Goal: Transaction & Acquisition: Purchase product/service

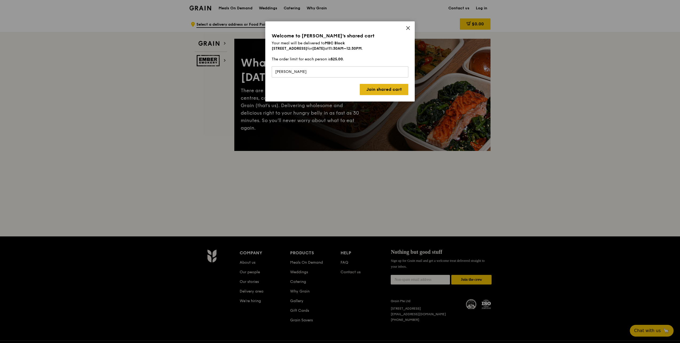
type input "[PERSON_NAME]"
click at [366, 88] on link "Join shared cart" at bounding box center [384, 89] width 49 height 11
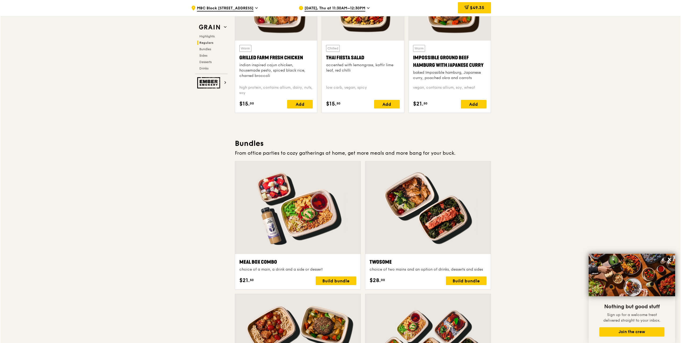
scroll to position [747, 0]
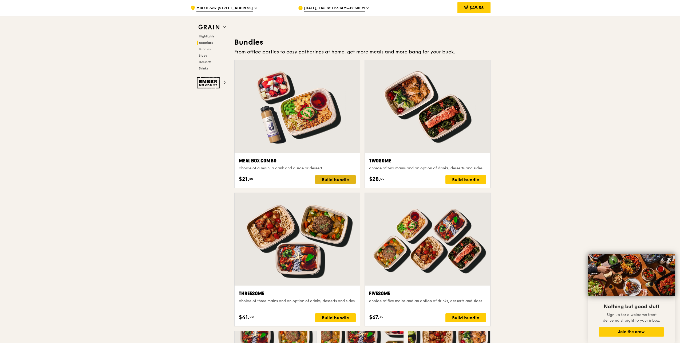
click at [335, 178] on div "Build bundle" at bounding box center [335, 179] width 41 height 9
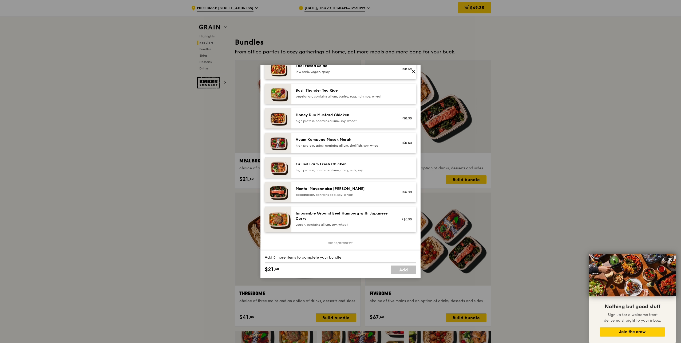
scroll to position [0, 0]
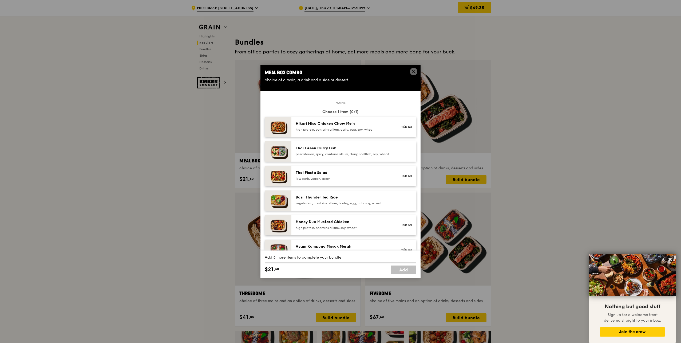
click at [353, 124] on div "Hikari Miso Chicken Chow Mein" at bounding box center [344, 123] width 96 height 5
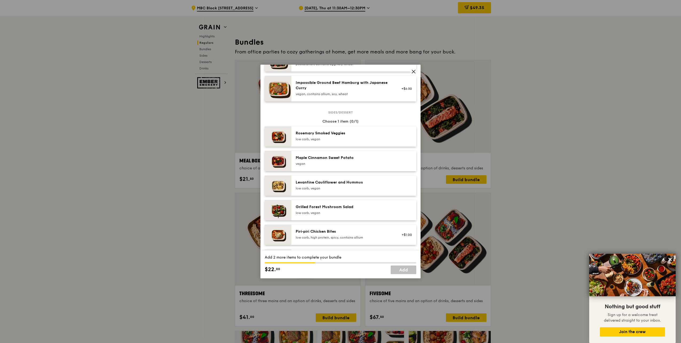
scroll to position [240, 0]
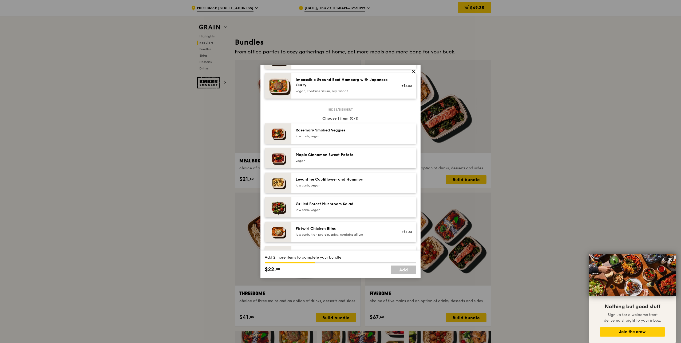
click at [366, 157] on div "Maple Cinnamon Sweet Potato" at bounding box center [344, 154] width 96 height 5
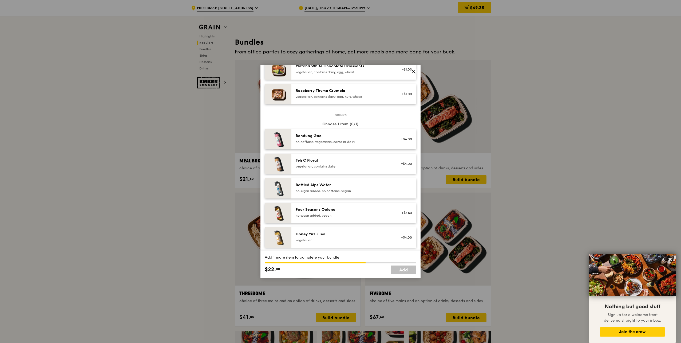
scroll to position [454, 0]
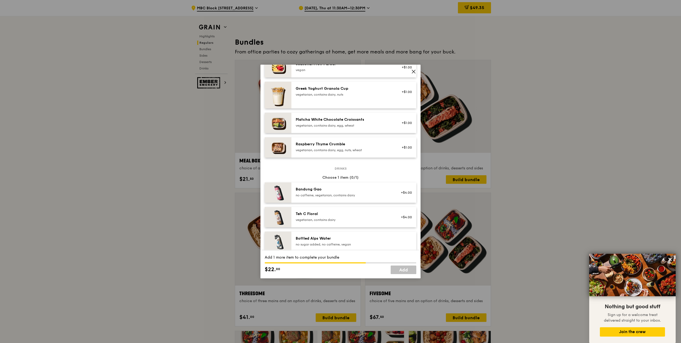
click at [374, 128] on div "vegetarian, contains dairy, egg, wheat" at bounding box center [344, 125] width 96 height 4
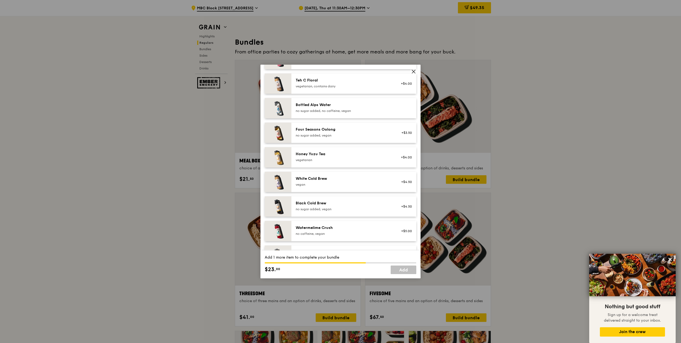
scroll to position [611, 0]
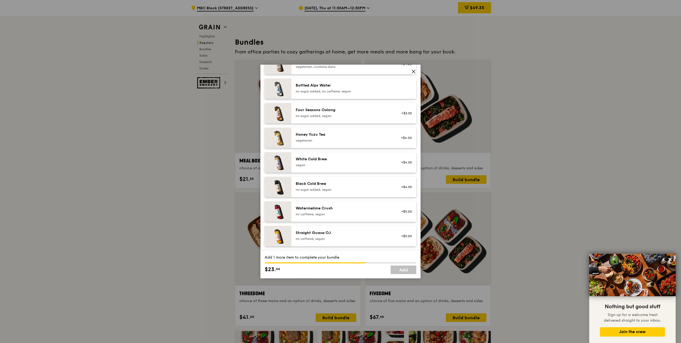
click at [356, 214] on div "no caffeine, vegan" at bounding box center [344, 214] width 96 height 4
click at [403, 271] on link "Add" at bounding box center [404, 269] width 26 height 9
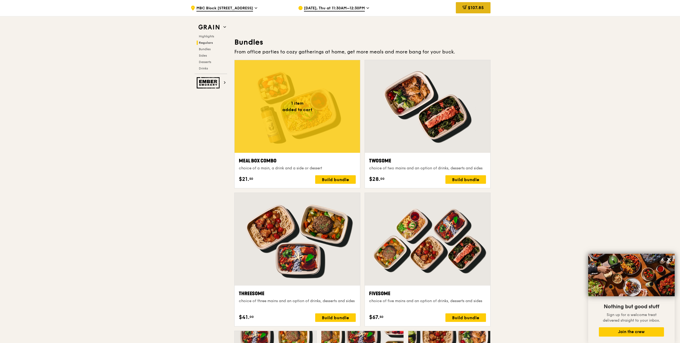
click at [481, 10] on span "$107.85" at bounding box center [476, 7] width 16 height 5
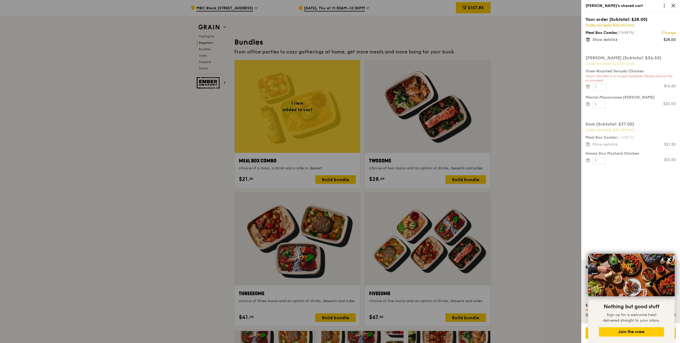
click at [669, 33] on link "Change" at bounding box center [668, 32] width 14 height 5
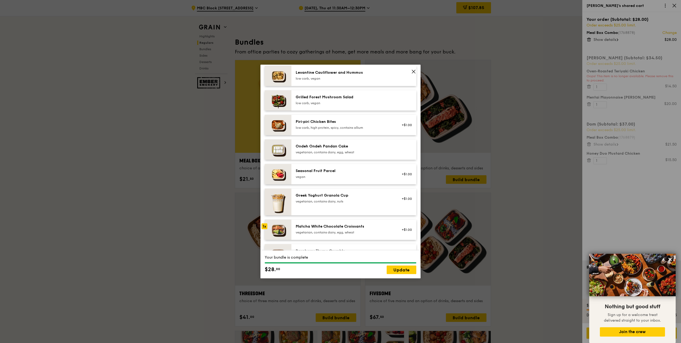
scroll to position [320, 0]
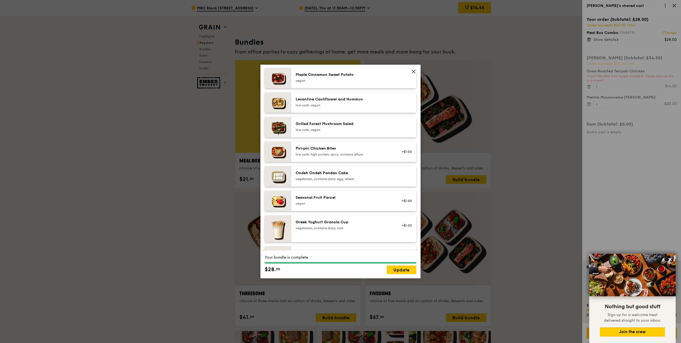
click at [352, 77] on div "Maple Cinnamon Sweet Potato" at bounding box center [344, 74] width 96 height 5
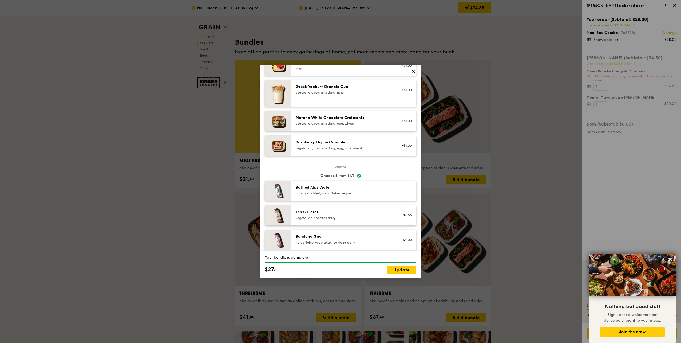
scroll to position [424, 0]
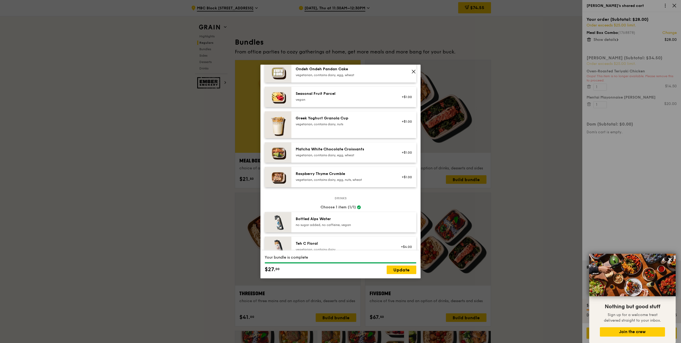
click at [353, 152] on div "Matcha White Chocolate Croissants" at bounding box center [344, 148] width 96 height 5
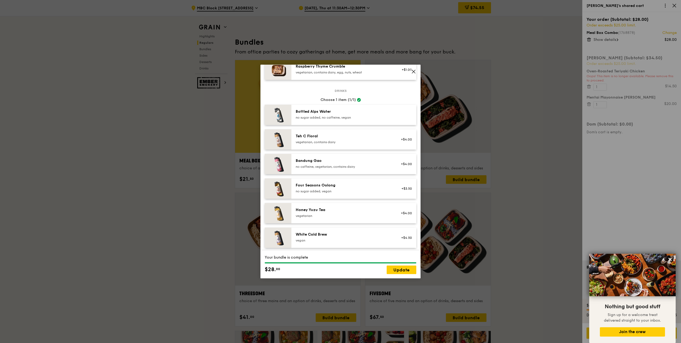
scroll to position [531, 0]
click at [361, 188] on div "Four Seasons Oolong" at bounding box center [344, 185] width 96 height 5
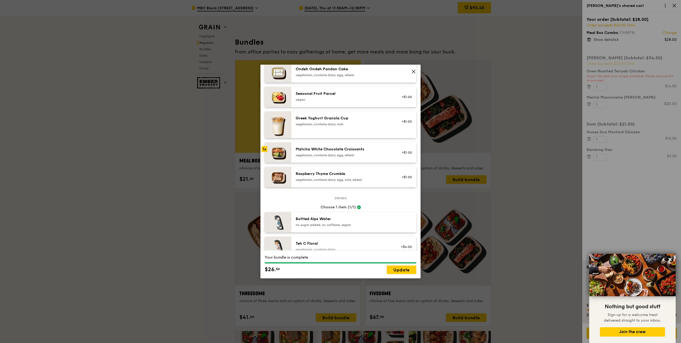
scroll to position [504, 0]
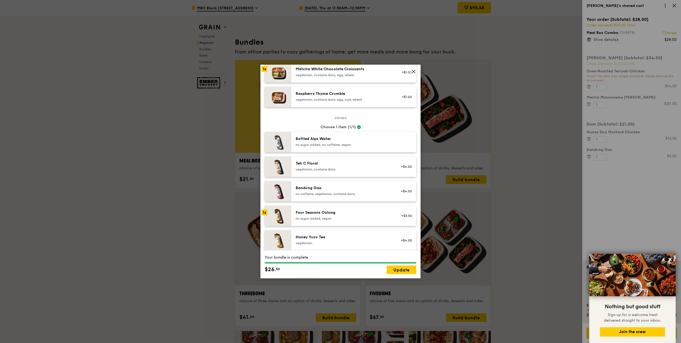
click at [348, 141] on div "Bottled Alps Water" at bounding box center [344, 138] width 96 height 5
click at [397, 269] on link "Update" at bounding box center [402, 269] width 30 height 9
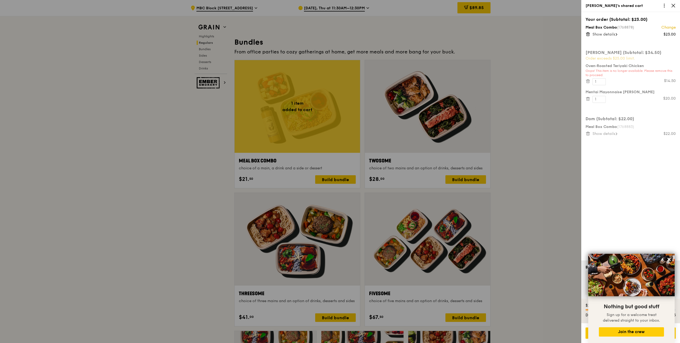
click at [670, 28] on link "Change" at bounding box center [668, 27] width 14 height 5
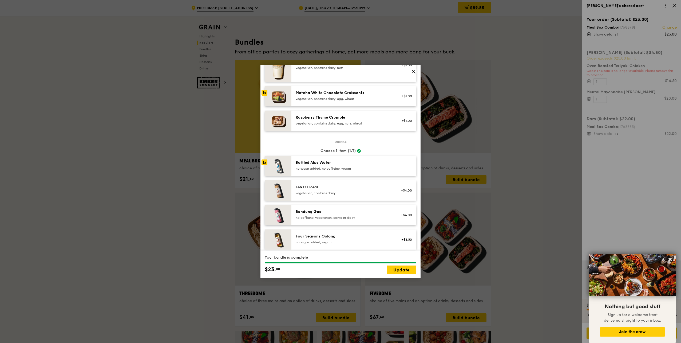
scroll to position [611, 0]
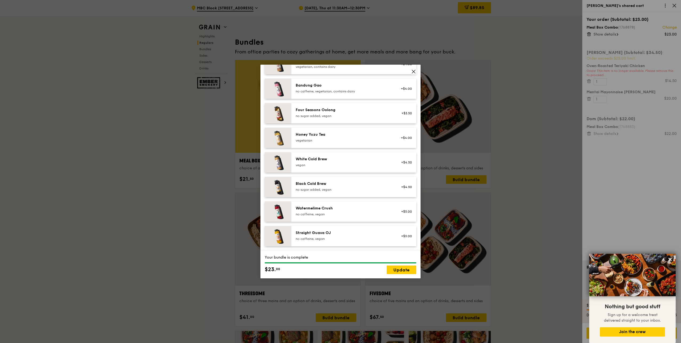
click at [382, 213] on div "no caffeine, vegan" at bounding box center [344, 214] width 96 height 4
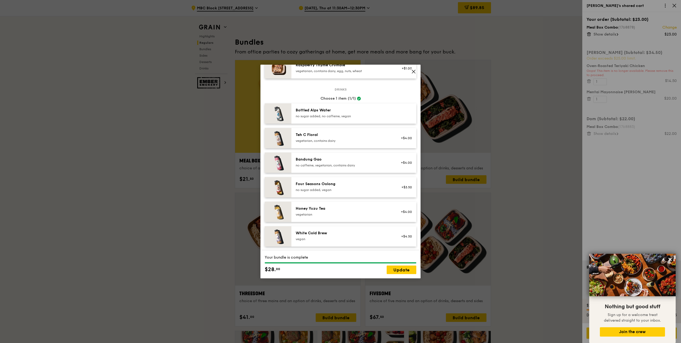
scroll to position [504, 0]
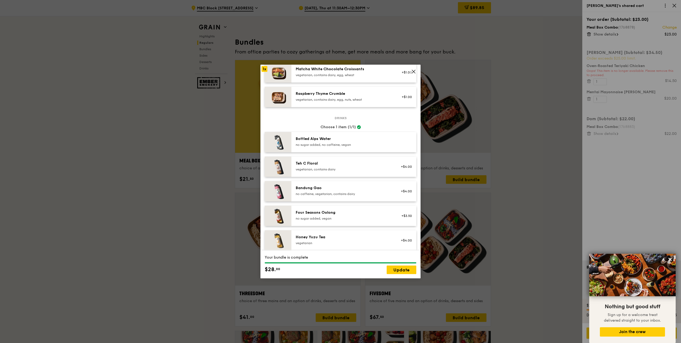
click at [328, 148] on div "Bottled Alps Water no sugar added, no caffeine, vegan" at bounding box center [343, 142] width 102 height 12
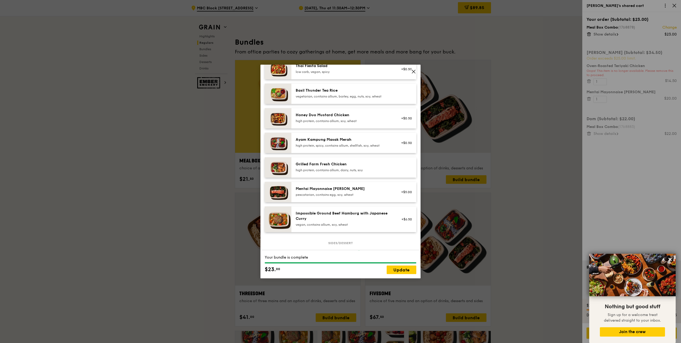
scroll to position [133, 0]
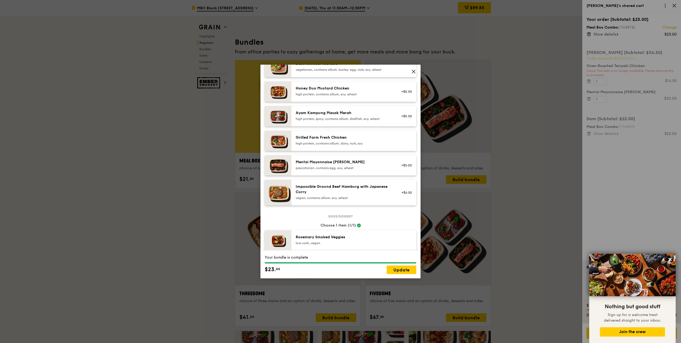
click at [378, 194] on div "Impossible Ground Beef Hamburg with Japanese Curry" at bounding box center [344, 189] width 96 height 11
click at [402, 269] on link "Update" at bounding box center [402, 269] width 30 height 9
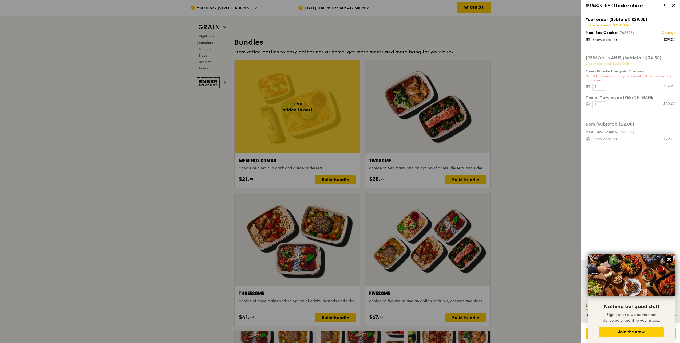
click at [668, 258] on icon at bounding box center [668, 258] width 3 height 3
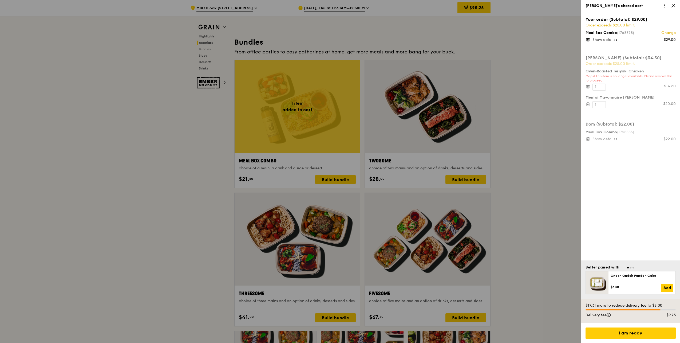
click at [665, 32] on link "Change" at bounding box center [668, 32] width 14 height 5
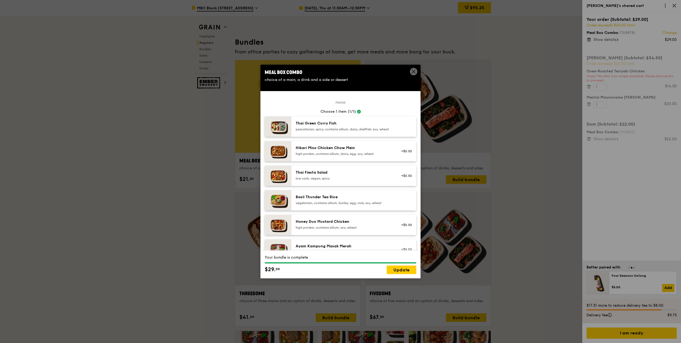
scroll to position [0, 0]
click at [385, 150] on div "Hikari Miso Chicken Chow Mein" at bounding box center [344, 147] width 96 height 5
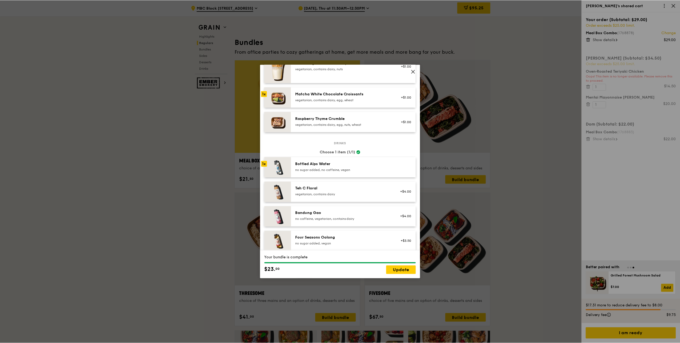
scroll to position [477, 0]
click at [400, 268] on link "Update" at bounding box center [402, 269] width 30 height 9
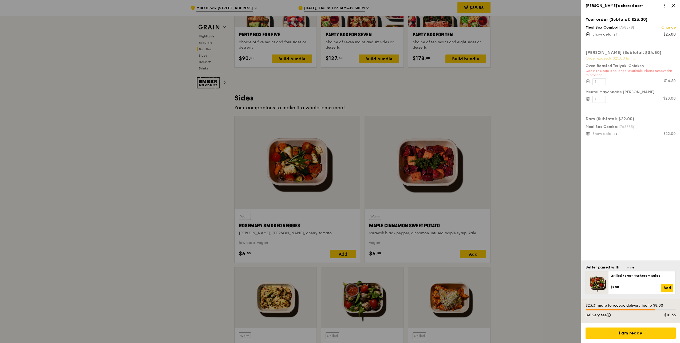
scroll to position [1120, 0]
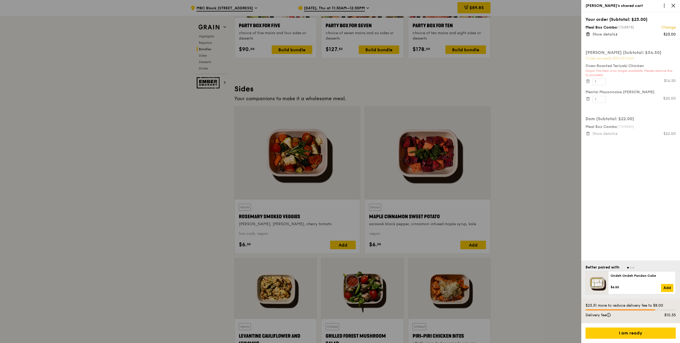
click at [389, 172] on div at bounding box center [340, 171] width 680 height 343
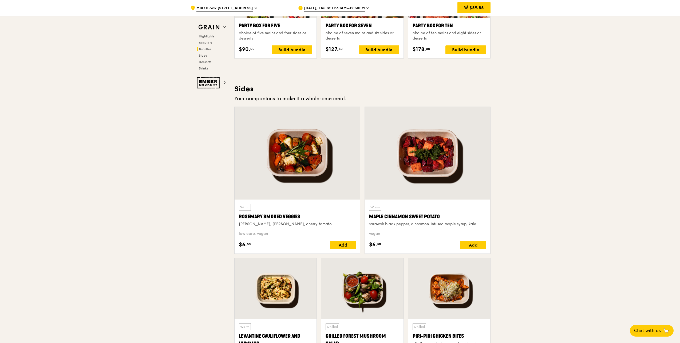
click at [429, 162] on div at bounding box center [427, 153] width 125 height 93
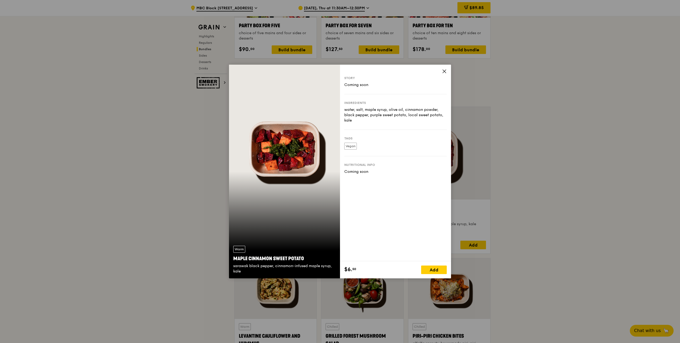
click at [444, 70] on icon at bounding box center [444, 71] width 5 height 5
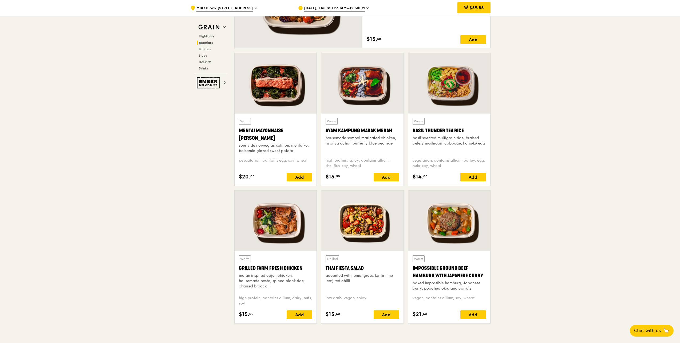
scroll to position [454, 0]
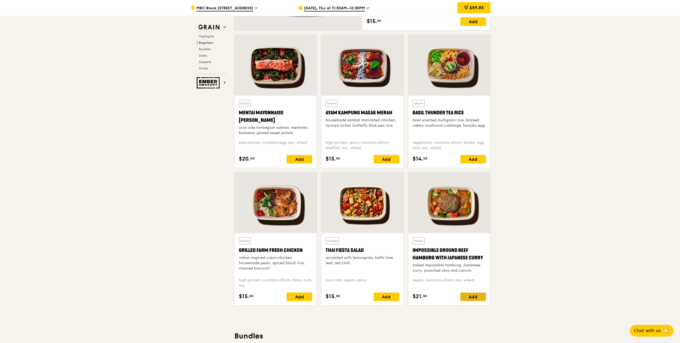
click at [473, 296] on div "Add" at bounding box center [473, 296] width 26 height 9
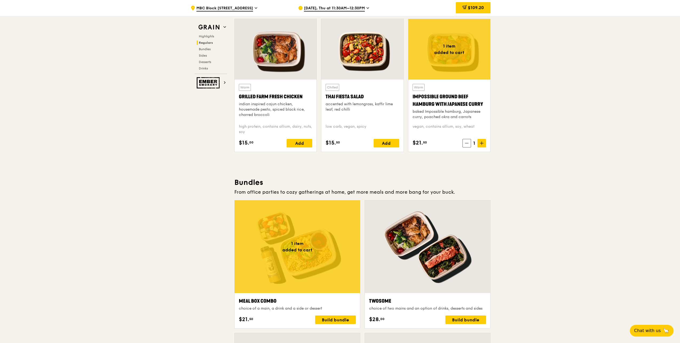
scroll to position [560, 0]
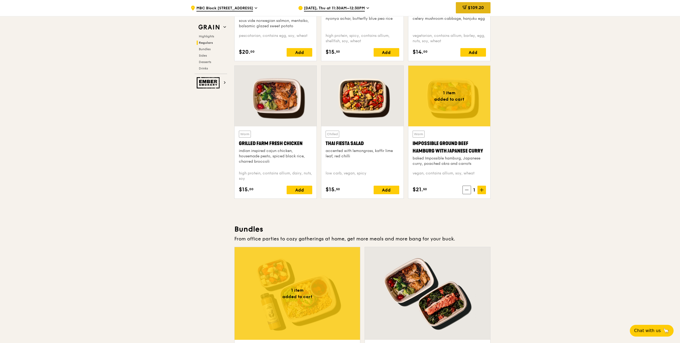
click at [471, 3] on div "$109.20" at bounding box center [473, 7] width 35 height 11
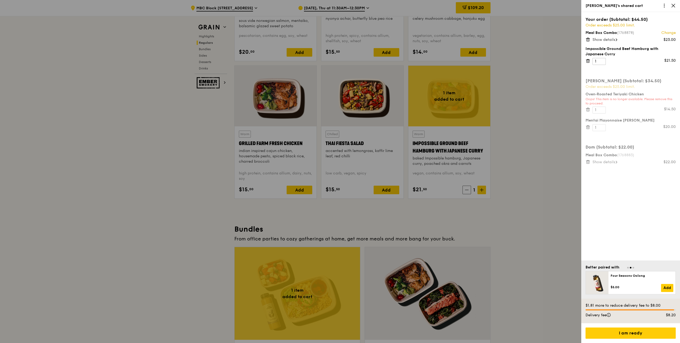
click at [587, 62] on icon at bounding box center [587, 60] width 5 height 5
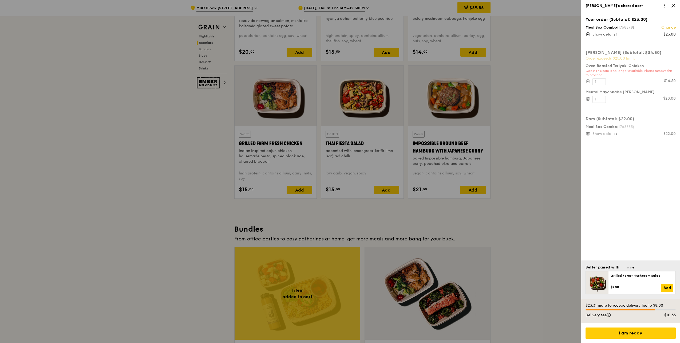
click at [516, 122] on div at bounding box center [340, 171] width 680 height 343
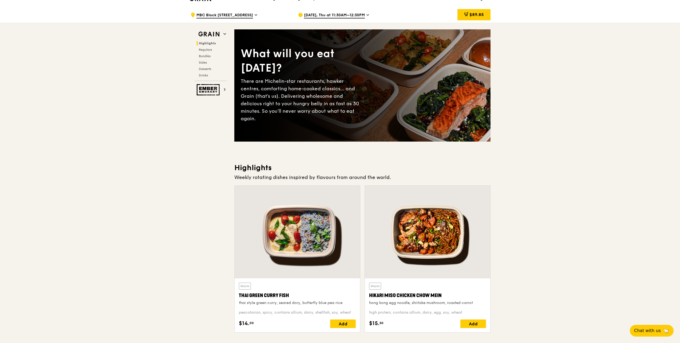
scroll to position [0, 0]
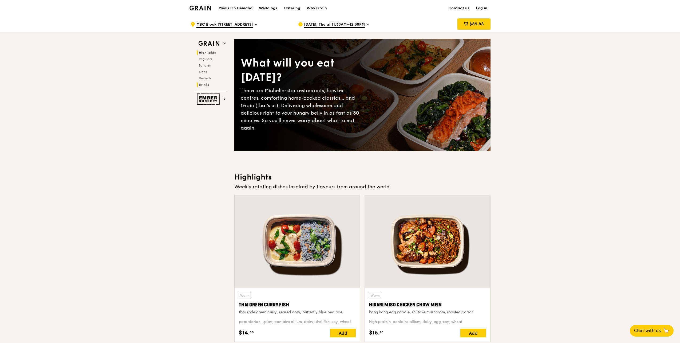
click at [201, 84] on span "Drinks" at bounding box center [204, 85] width 10 height 4
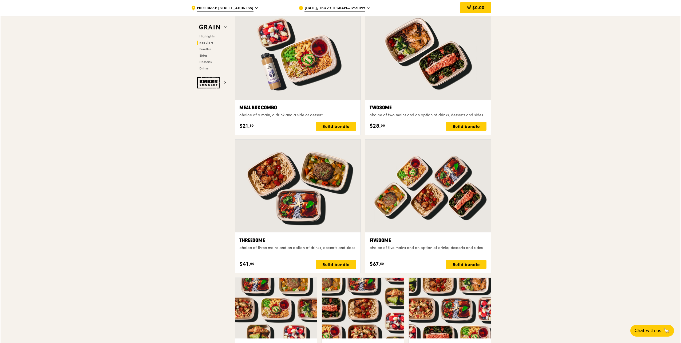
scroll to position [835, 0]
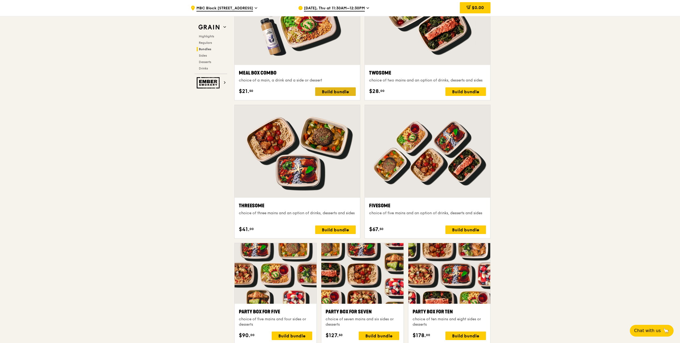
click at [324, 93] on div "Build bundle" at bounding box center [335, 91] width 41 height 9
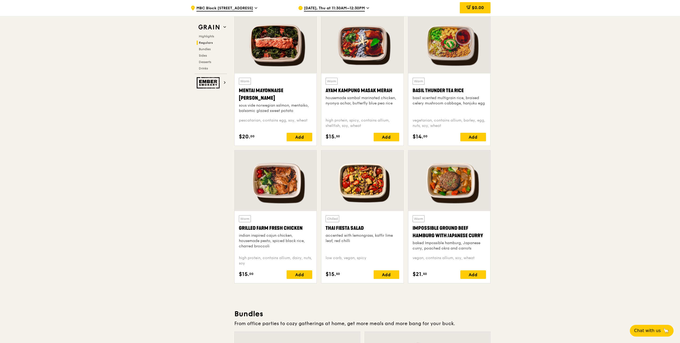
scroll to position [435, 0]
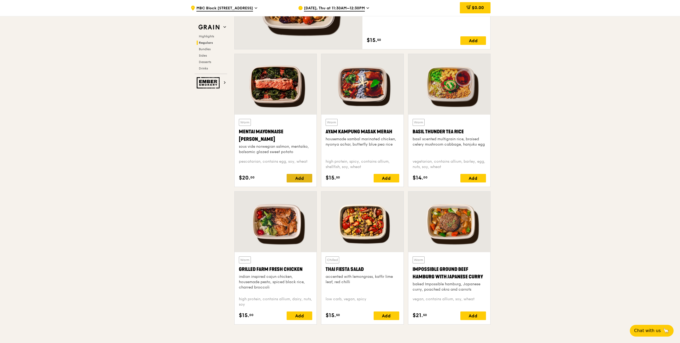
click at [295, 175] on div "Add" at bounding box center [300, 178] width 26 height 9
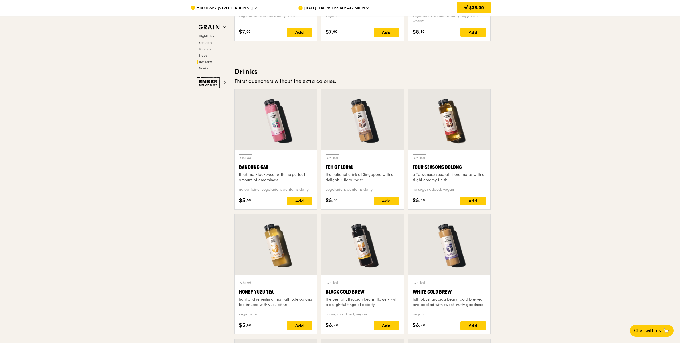
scroll to position [1822, 0]
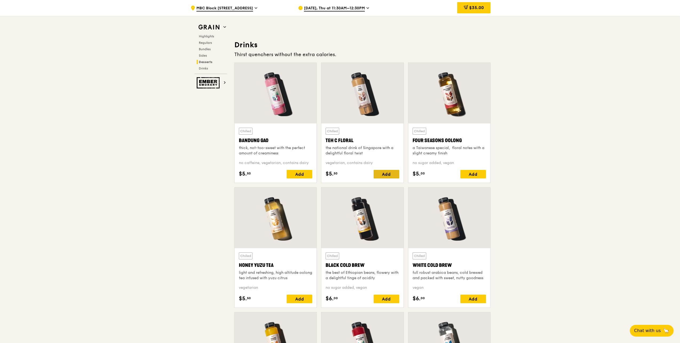
click at [388, 174] on div "Add" at bounding box center [386, 174] width 26 height 9
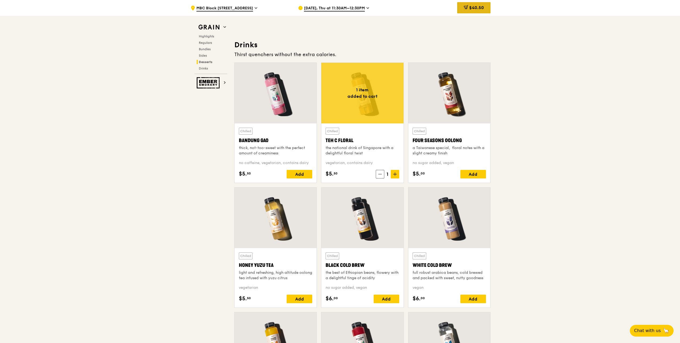
click at [470, 10] on span "$40.50" at bounding box center [476, 7] width 15 height 5
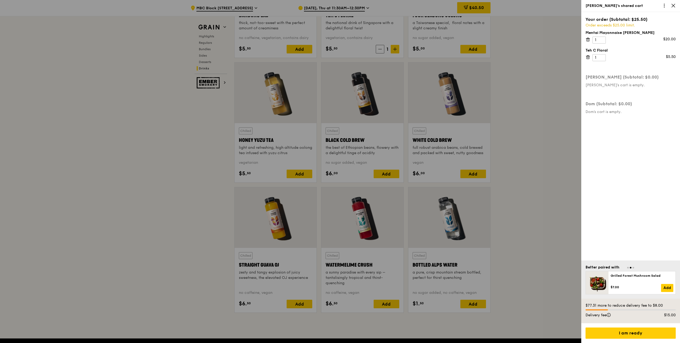
scroll to position [1870, 0]
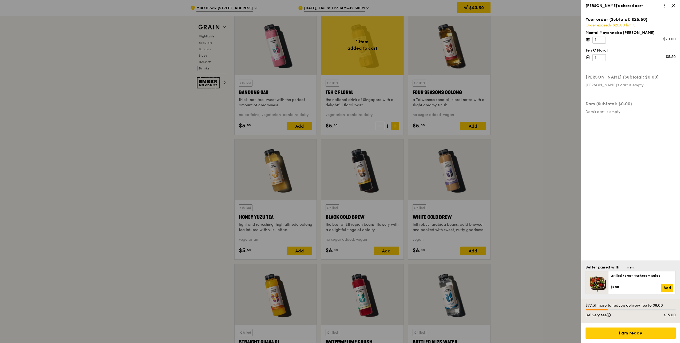
click at [674, 6] on icon at bounding box center [672, 5] width 3 height 3
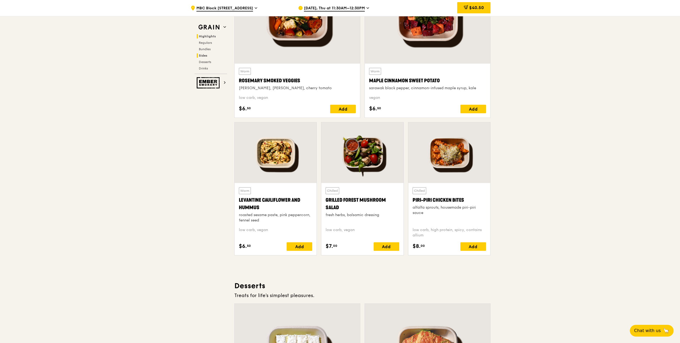
click at [199, 37] on span "Highlights" at bounding box center [207, 36] width 17 height 4
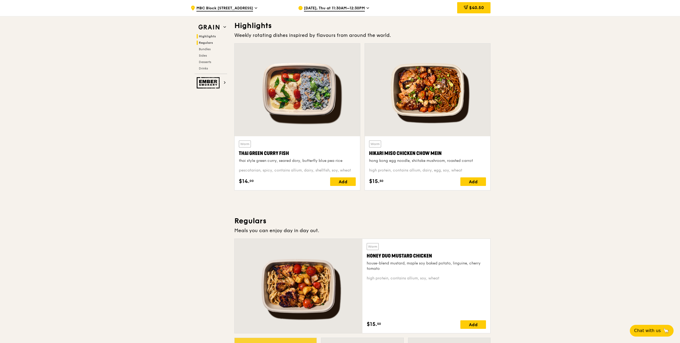
scroll to position [150, 0]
click at [201, 44] on span "Regulars" at bounding box center [206, 43] width 14 height 4
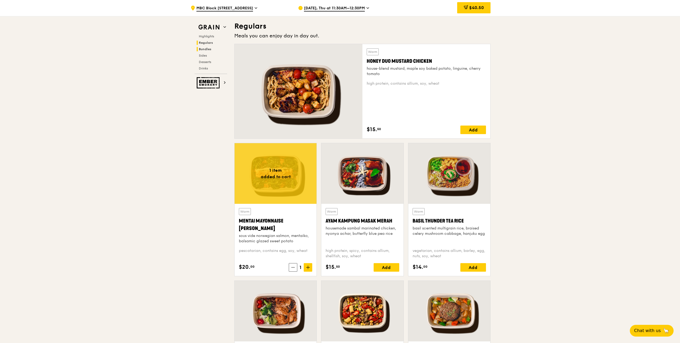
click at [198, 49] on h2 "Bundles" at bounding box center [212, 49] width 30 height 4
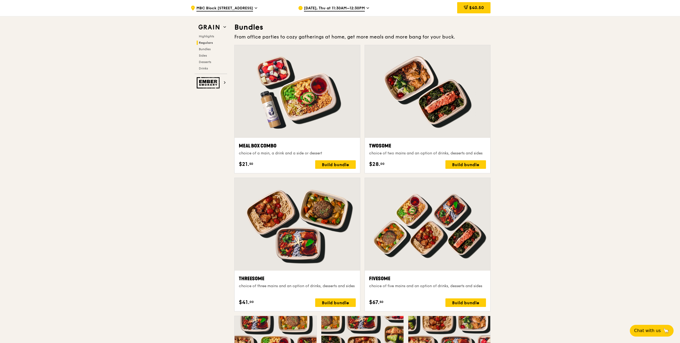
scroll to position [763, 0]
